Goal: Information Seeking & Learning: Check status

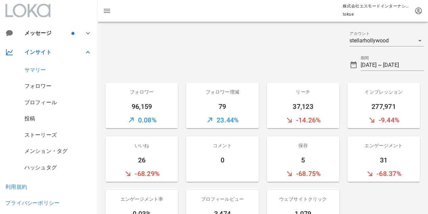
scroll to position [34, 0]
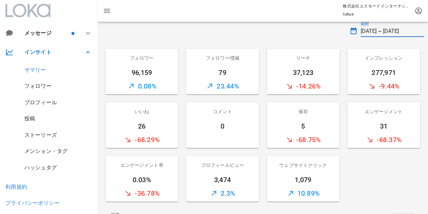
click at [379, 34] on input "[DATE] ~ [DATE]" at bounding box center [392, 31] width 63 height 11
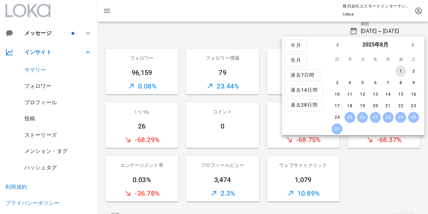
click at [398, 71] on div "1" at bounding box center [400, 71] width 11 height 5
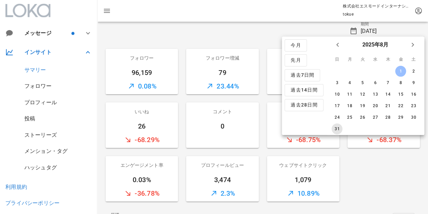
click at [335, 129] on div "31" at bounding box center [337, 128] width 11 height 5
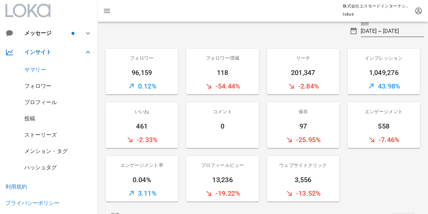
click at [377, 31] on input "[DATE] ~ [DATE]" at bounding box center [392, 31] width 63 height 11
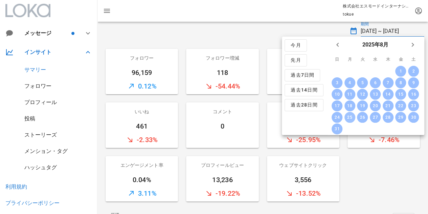
click at [348, 115] on div "25" at bounding box center [349, 117] width 11 height 5
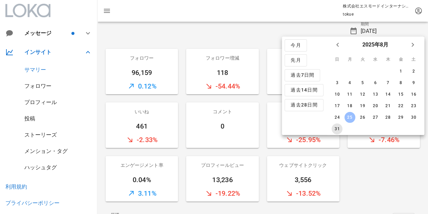
click at [336, 127] on div "31" at bounding box center [337, 128] width 11 height 5
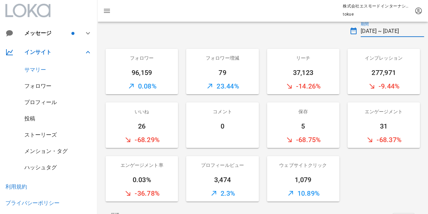
click at [402, 31] on input "[DATE] ~ [DATE]" at bounding box center [392, 31] width 63 height 11
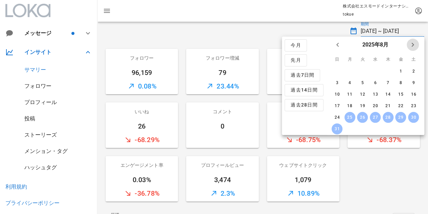
click at [410, 46] on icon "来月" at bounding box center [413, 45] width 8 height 8
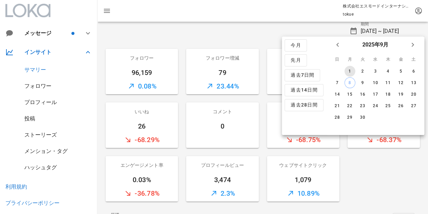
click at [350, 69] on div "1" at bounding box center [349, 71] width 11 height 5
drag, startPoint x: 341, startPoint y: 78, endPoint x: 337, endPoint y: 82, distance: 5.3
click at [340, 80] on td "7" at bounding box center [337, 82] width 12 height 11
click at [336, 83] on div "7" at bounding box center [337, 82] width 11 height 5
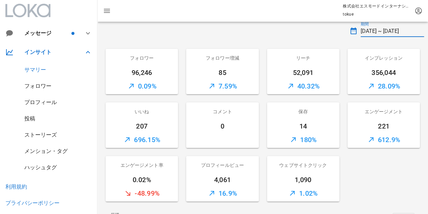
click at [393, 32] on input "[DATE] ~ [DATE]" at bounding box center [392, 31] width 63 height 11
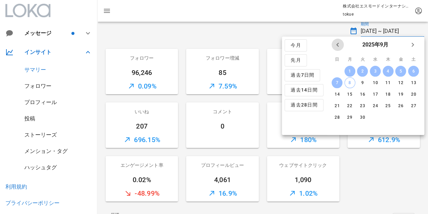
click at [337, 42] on icon "前月" at bounding box center [338, 45] width 8 height 8
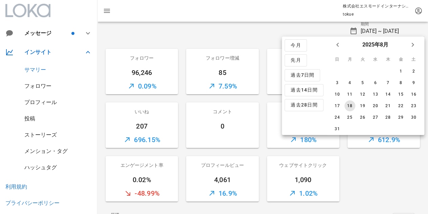
click at [351, 105] on div "18" at bounding box center [349, 105] width 11 height 5
click at [336, 115] on div "24" at bounding box center [337, 117] width 11 height 5
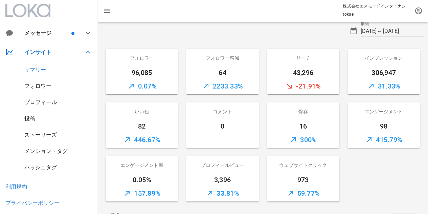
click at [379, 32] on input "[DATE] ~ [DATE]" at bounding box center [392, 31] width 63 height 11
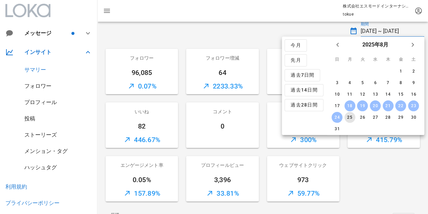
click at [349, 116] on div "25" at bounding box center [349, 117] width 11 height 5
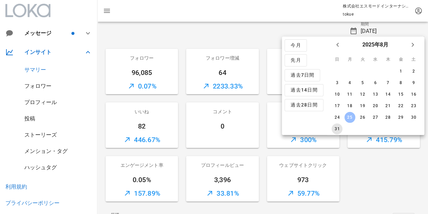
drag, startPoint x: 335, startPoint y: 128, endPoint x: 341, endPoint y: 131, distance: 7.1
click at [335, 128] on div "31" at bounding box center [337, 128] width 11 height 5
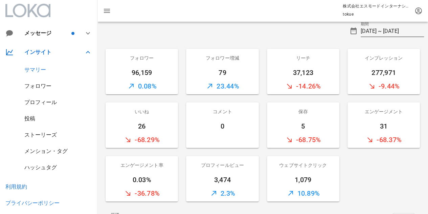
click at [399, 31] on input "[DATE] ~ [DATE]" at bounding box center [392, 31] width 63 height 11
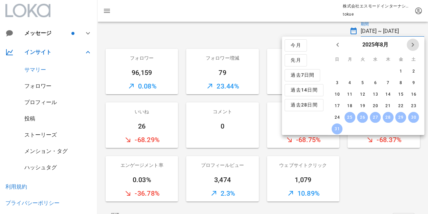
click at [410, 46] on icon "来月" at bounding box center [413, 45] width 8 height 8
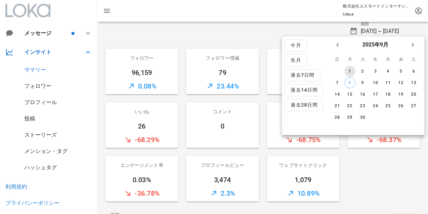
click at [350, 69] on div "1" at bounding box center [349, 71] width 11 height 5
click at [337, 82] on div "7" at bounding box center [337, 82] width 11 height 5
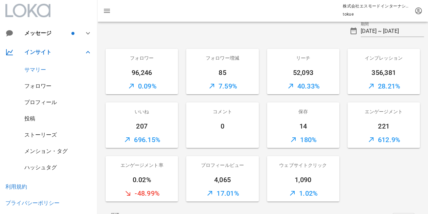
drag, startPoint x: 199, startPoint y: 228, endPoint x: 372, endPoint y: 171, distance: 181.8
click at [372, 171] on div "フォロワー 96,246 0.09% フォロワー増減 85 7.59% リーチ 52,093 40.33% インプレッション 356,381 28.21% い…" at bounding box center [263, 125] width 322 height 160
click at [32, 119] on div "投稿" at bounding box center [29, 118] width 11 height 6
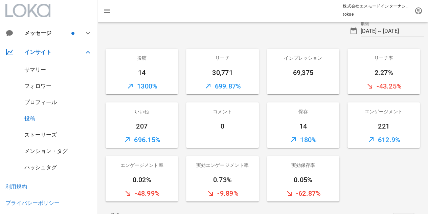
click at [42, 135] on div "ストーリーズ" at bounding box center [40, 134] width 32 height 6
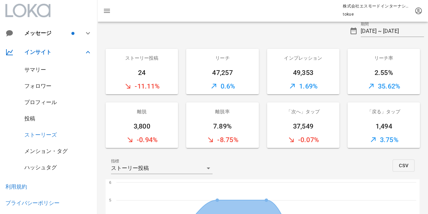
click at [32, 118] on div "投稿" at bounding box center [29, 118] width 11 height 6
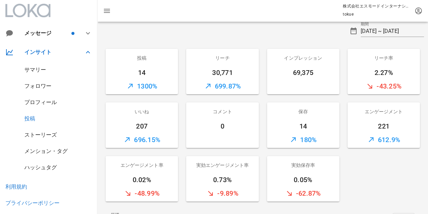
click at [39, 68] on div "サマリー" at bounding box center [35, 69] width 22 height 6
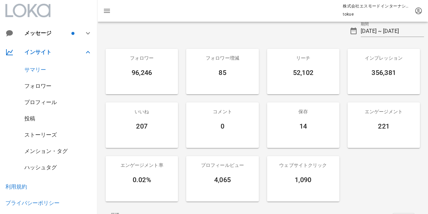
click at [33, 121] on div "投稿" at bounding box center [29, 118] width 11 height 6
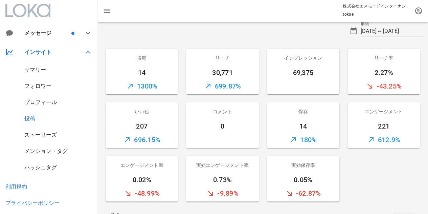
click at [47, 149] on div "メンション・タグ" at bounding box center [45, 151] width 43 height 6
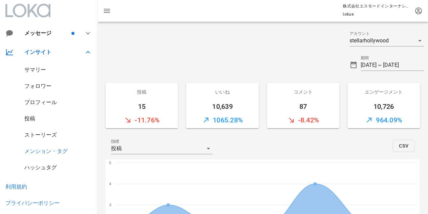
click at [39, 116] on div "投稿" at bounding box center [48, 118] width 97 height 16
click at [32, 117] on div "投稿" at bounding box center [29, 118] width 11 height 6
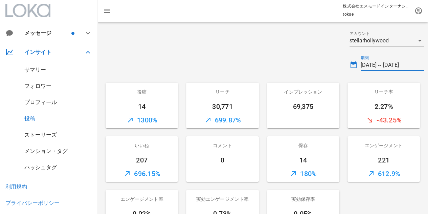
click at [399, 67] on input "[DATE] ~ [DATE]" at bounding box center [392, 65] width 63 height 11
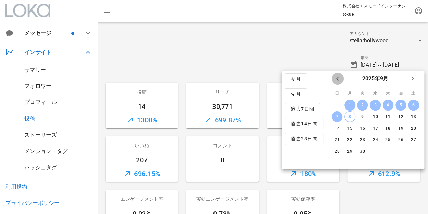
click at [337, 75] on icon "前月" at bounding box center [338, 78] width 8 height 8
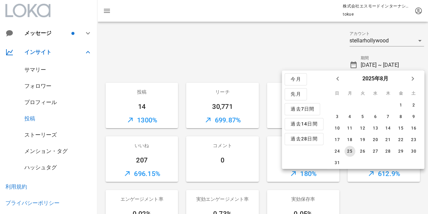
click at [349, 148] on button "25" at bounding box center [349, 150] width 11 height 11
click at [335, 160] on div "31" at bounding box center [337, 162] width 11 height 5
type input "[DATE] ~ [DATE]"
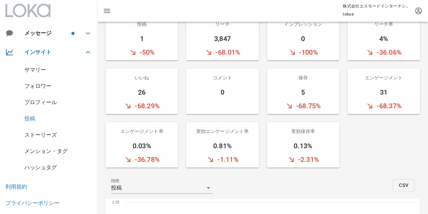
scroll to position [34, 0]
